Goal: Check status: Check status

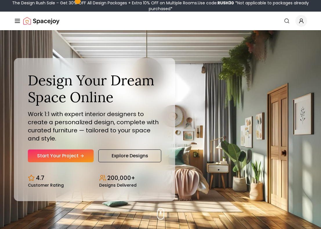
click at [299, 27] on nav "Spacejoy Search How It Works Design Portfolio Pricing AI Design Shop Search Sta…" at bounding box center [161, 21] width 294 height 19
click at [301, 20] on icon "Global" at bounding box center [302, 21] width 6 height 6
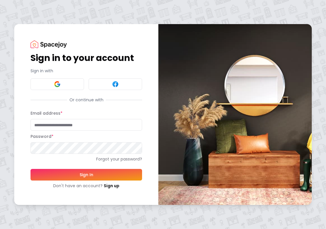
click at [69, 129] on input "Email address *" at bounding box center [85, 125] width 111 height 12
type input "**********"
click at [30, 169] on button "Sign In" at bounding box center [85, 175] width 111 height 12
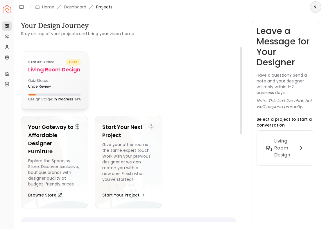
click at [62, 83] on div "Quiz Status: underReview" at bounding box center [54, 83] width 53 height 10
